Goal: Task Accomplishment & Management: Manage account settings

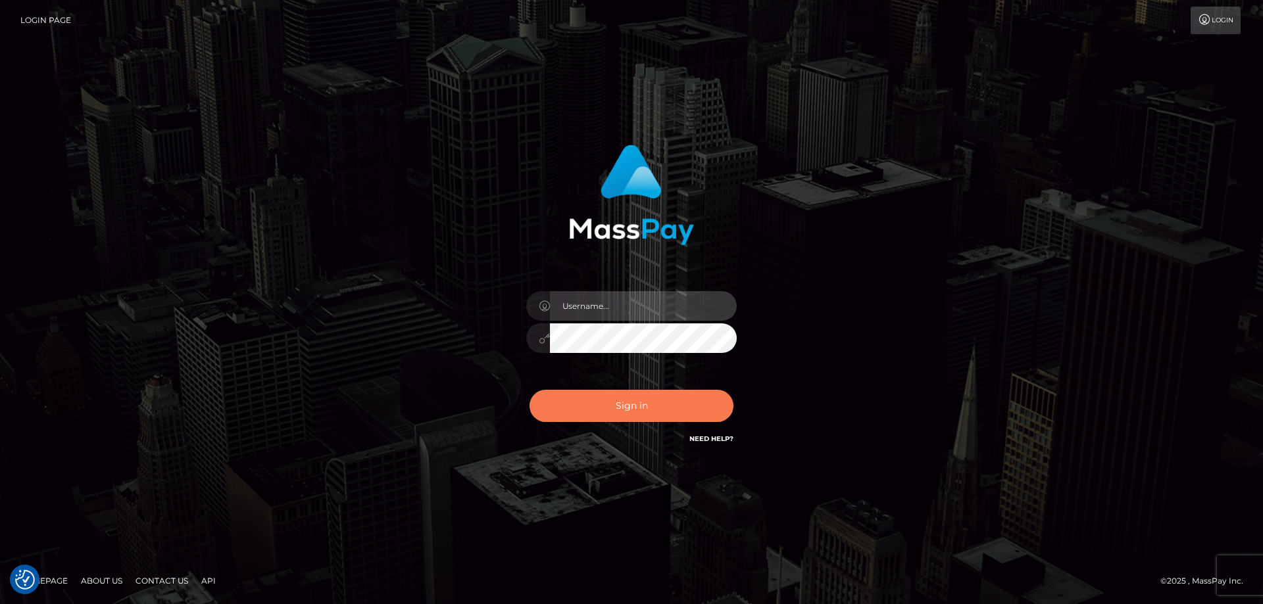
type input "Queen.megabonanza"
click at [685, 397] on button "Sign in" at bounding box center [631, 406] width 204 height 32
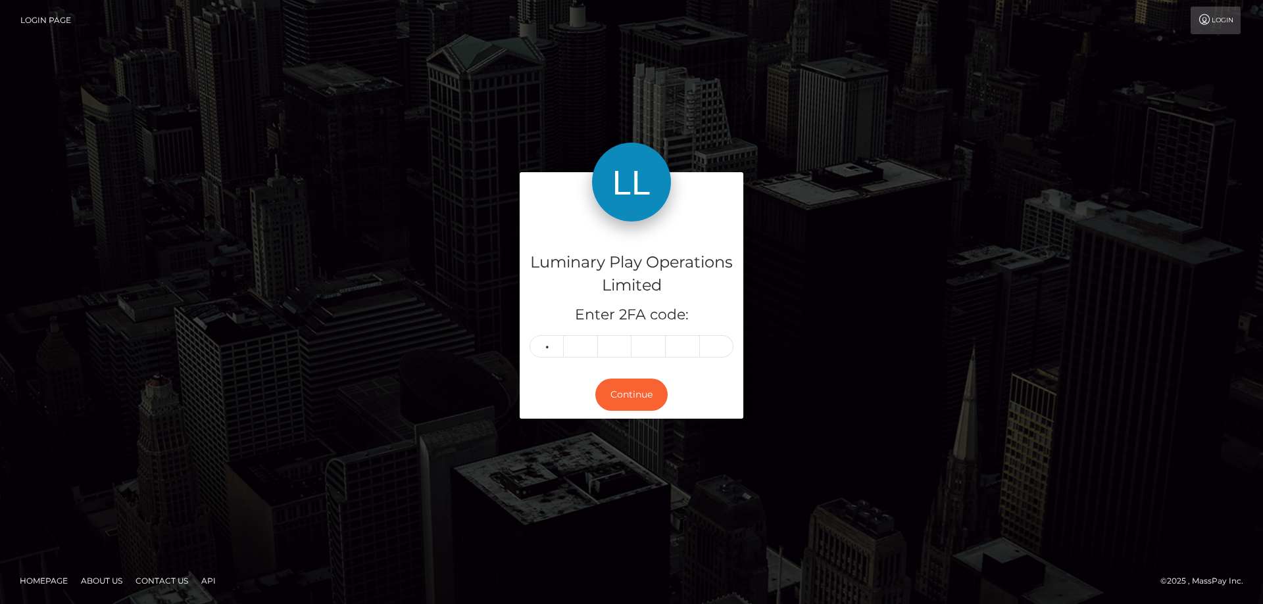
type input "3"
type input "6"
type input "3"
type input "0"
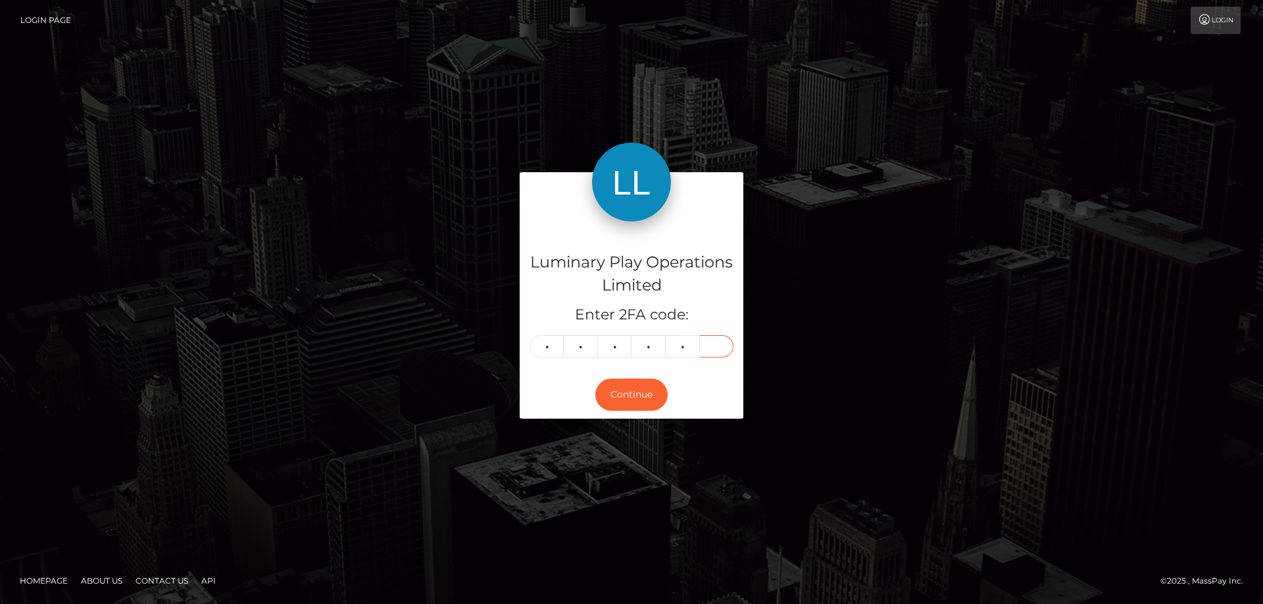
type input "8"
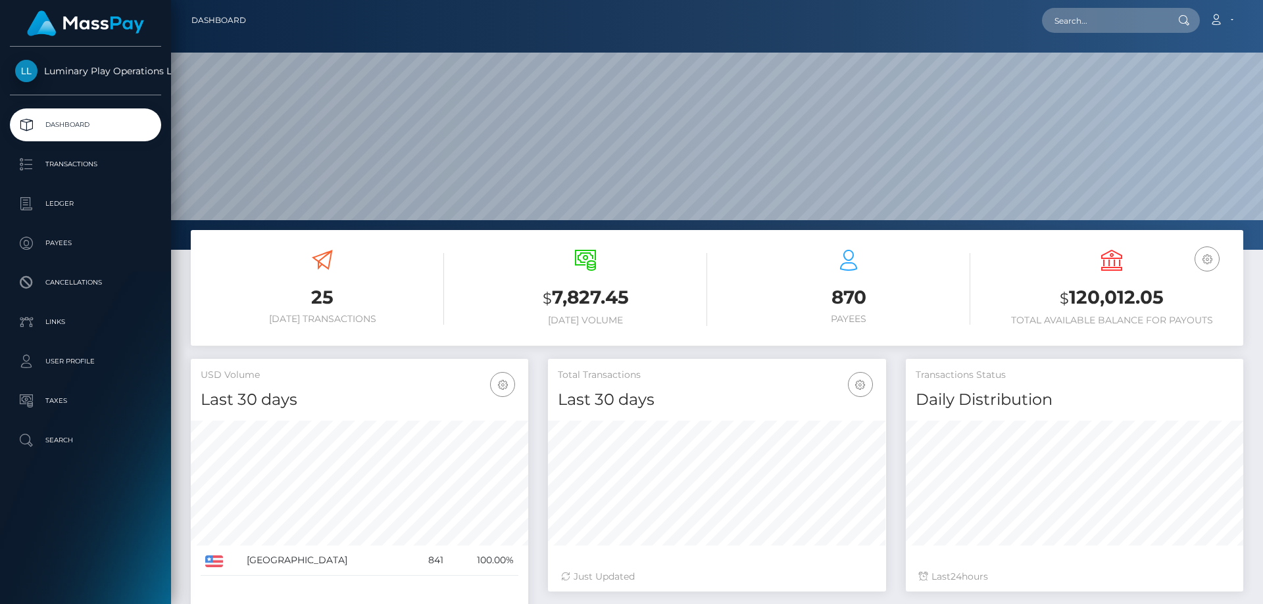
scroll to position [233, 338]
drag, startPoint x: 1175, startPoint y: 298, endPoint x: 1069, endPoint y: 293, distance: 106.0
click at [1069, 293] on h3 "$ 120,012.05" at bounding box center [1111, 298] width 243 height 27
copy h3 "120,012.05"
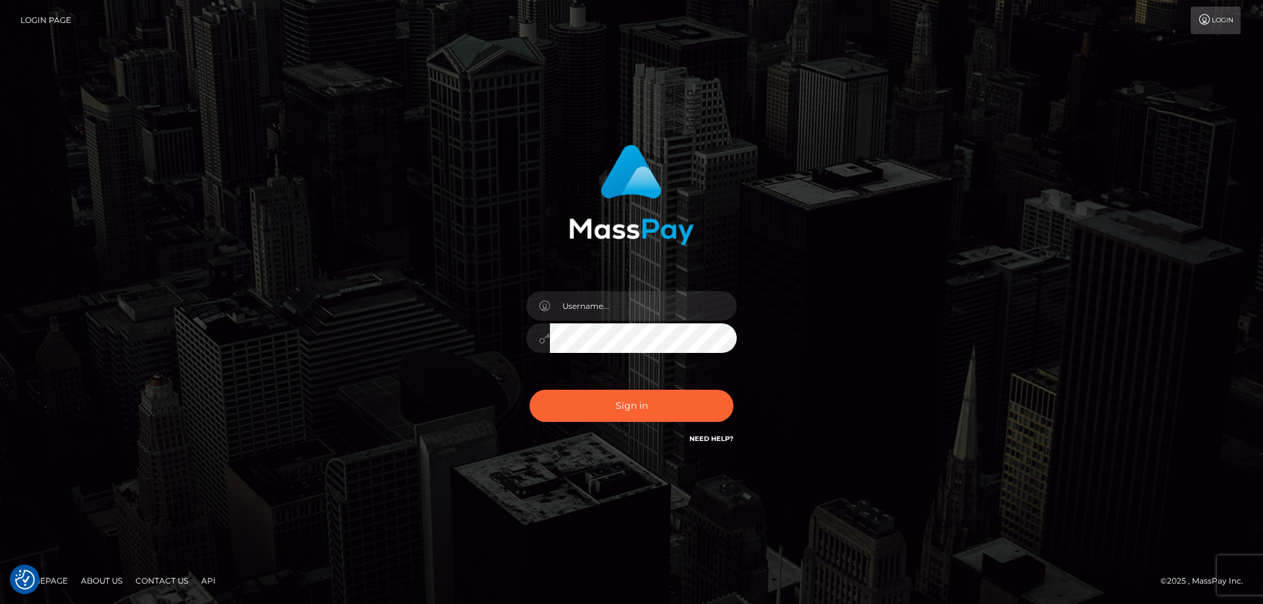
checkbox input "true"
